Goal: Download file/media

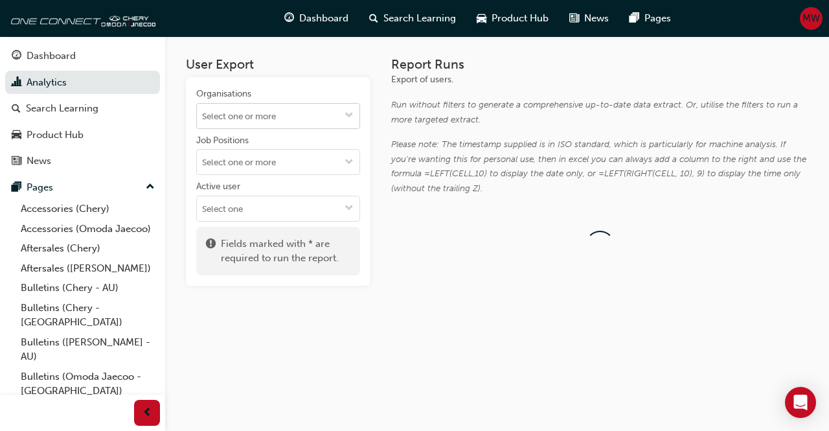
click at [264, 124] on input "Organisations" at bounding box center [278, 116] width 163 height 25
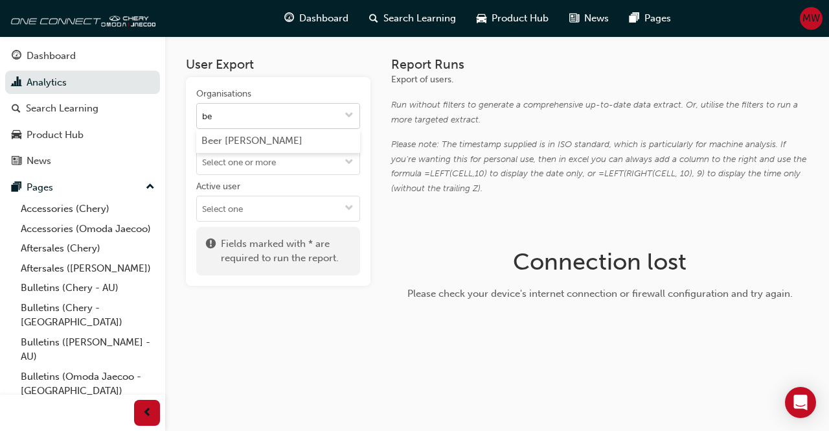
type input "b"
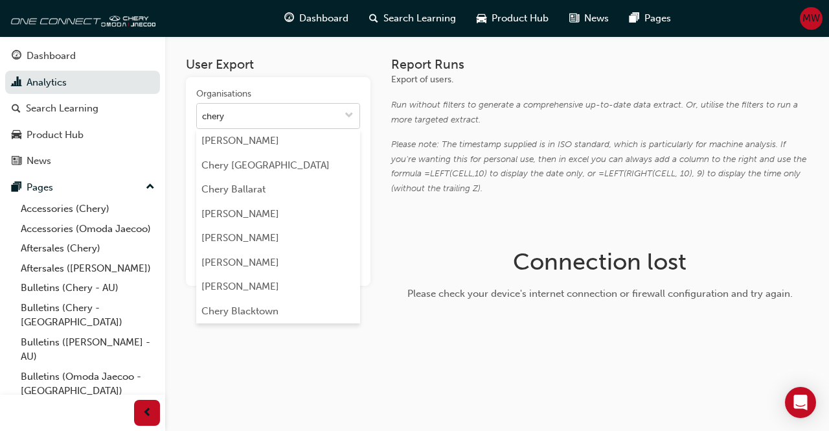
type input "chery b"
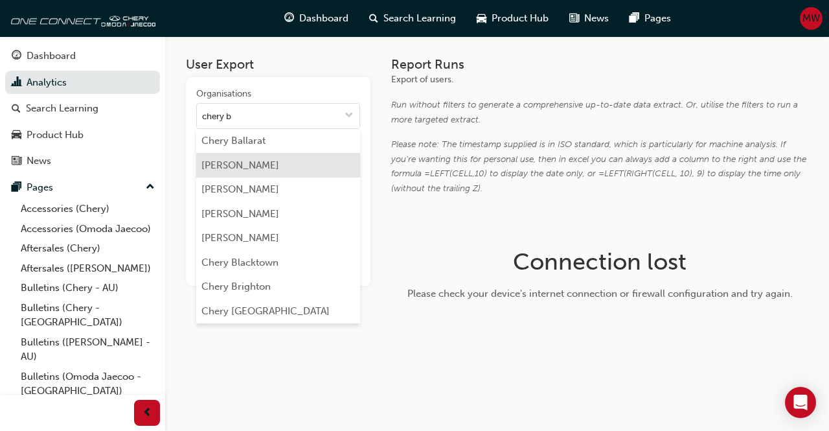
click at [248, 165] on li "[PERSON_NAME]" at bounding box center [278, 165] width 164 height 25
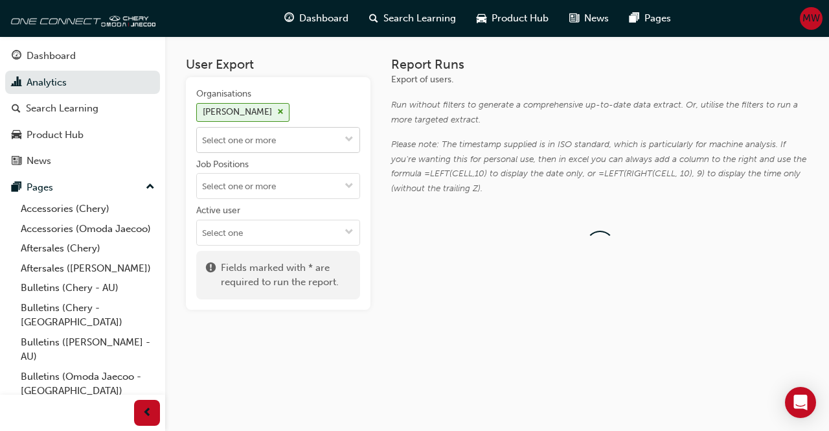
click at [262, 140] on input "Organisations [PERSON_NAME]" at bounding box center [278, 140] width 163 height 25
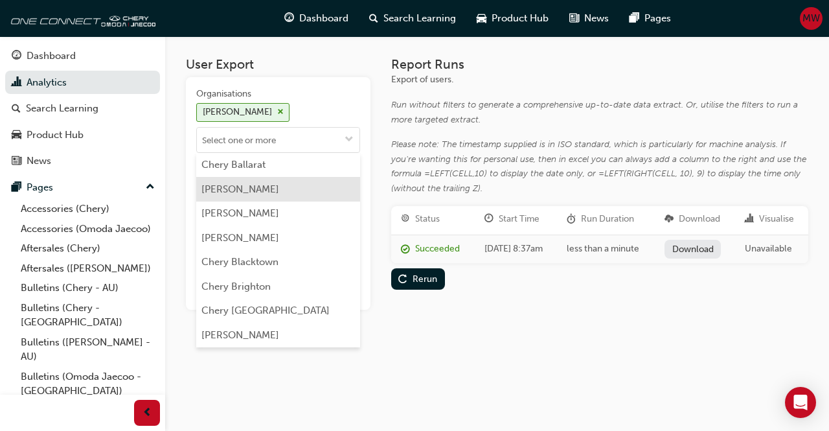
click at [260, 186] on li "[PERSON_NAME]" at bounding box center [278, 189] width 164 height 25
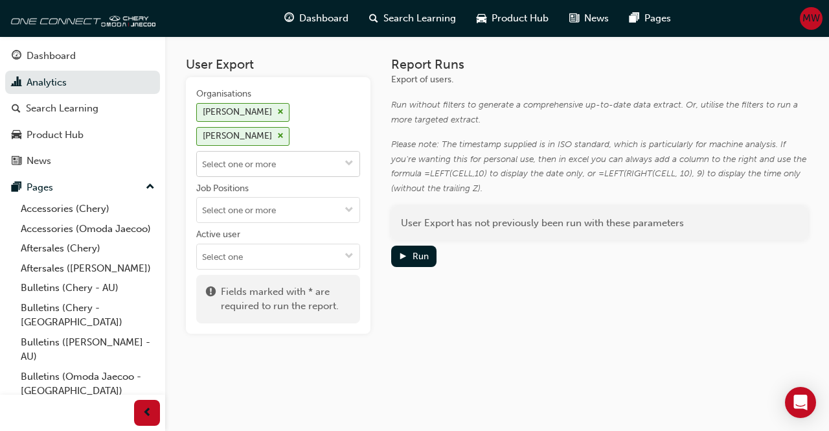
click at [264, 160] on input "Organisations Chery Belconnen Chery Belconnen" at bounding box center [278, 164] width 163 height 25
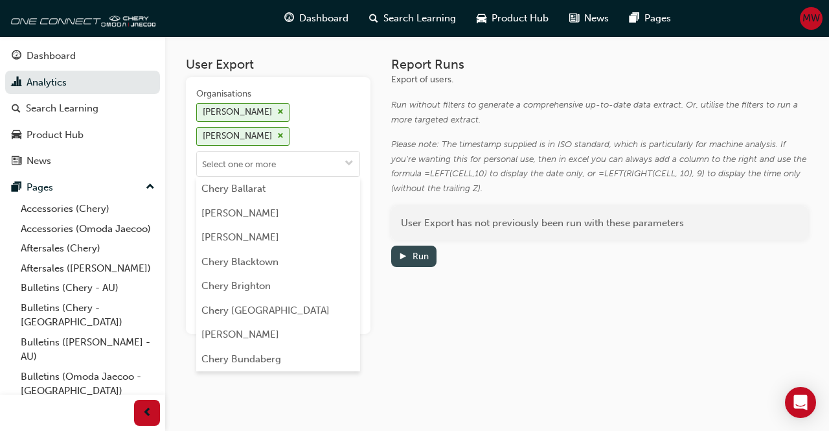
click at [415, 257] on div "Run" at bounding box center [421, 256] width 16 height 11
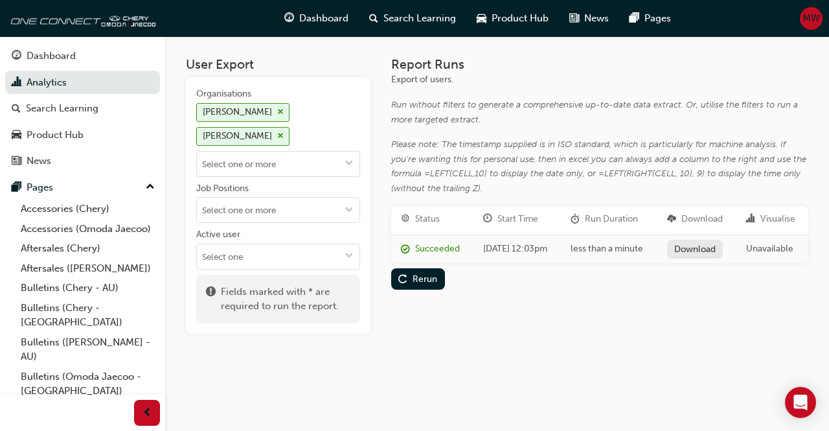
click at [708, 259] on link "Download" at bounding box center [695, 249] width 56 height 19
click at [279, 138] on span "cross-icon" at bounding box center [280, 136] width 6 height 8
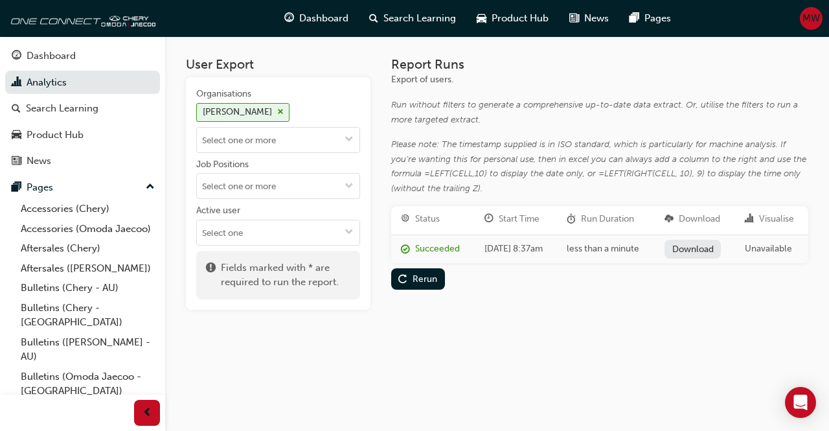
click at [695, 253] on link "Download" at bounding box center [693, 249] width 56 height 19
click at [422, 284] on div "Rerun" at bounding box center [425, 278] width 25 height 11
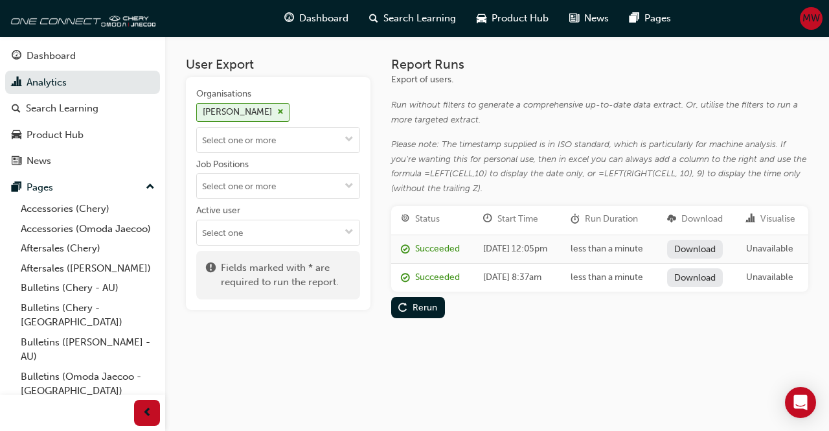
click at [696, 259] on link "Download" at bounding box center [695, 249] width 56 height 19
